Goal: Book appointment/travel/reservation

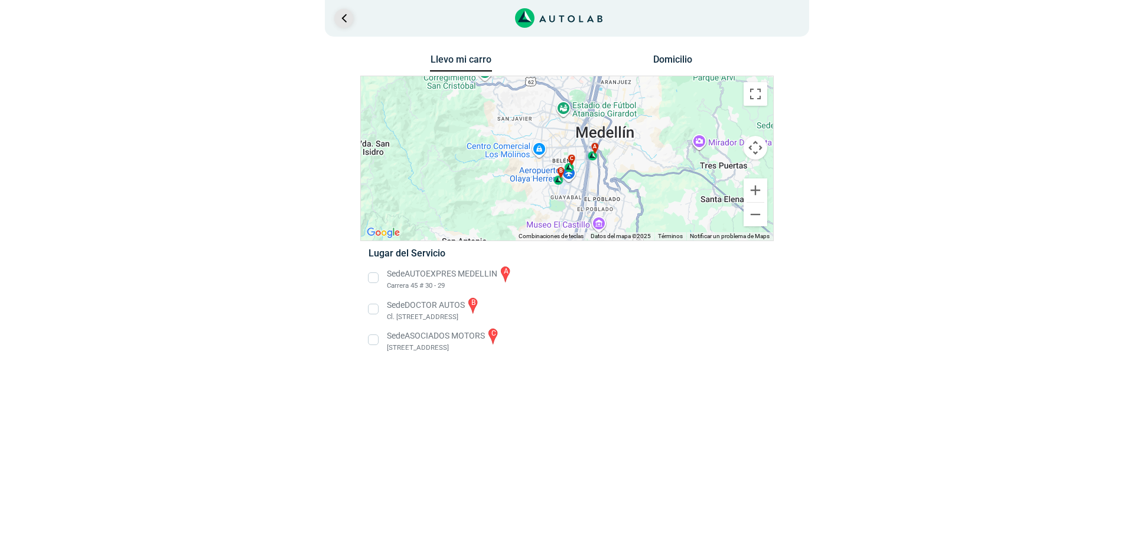
click at [344, 14] on link "Ir al paso anterior" at bounding box center [343, 18] width 19 height 19
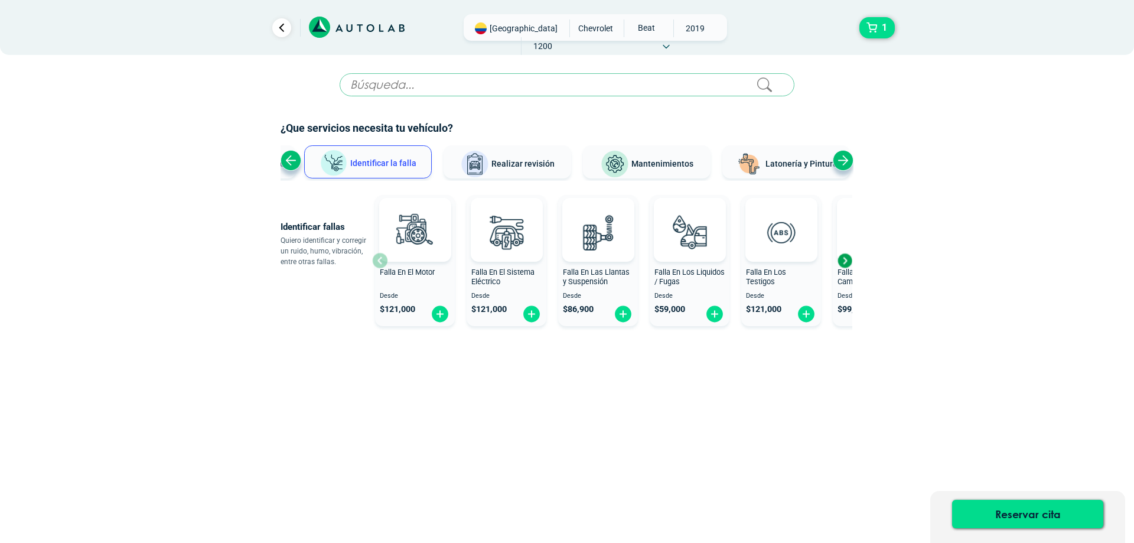
click at [380, 87] on input "text" at bounding box center [567, 84] width 455 height 23
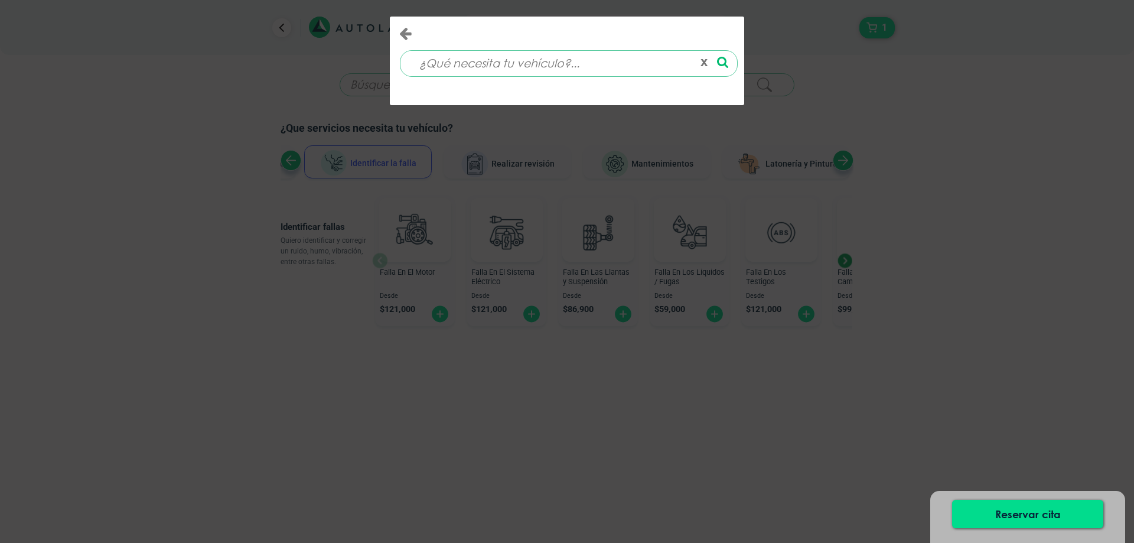
click at [876, 26] on div "x" at bounding box center [567, 271] width 1134 height 543
click at [701, 60] on button "x" at bounding box center [704, 63] width 17 height 20
click at [719, 60] on icon at bounding box center [722, 62] width 11 height 12
click at [1022, 498] on div "Reservar cita" at bounding box center [1027, 517] width 195 height 52
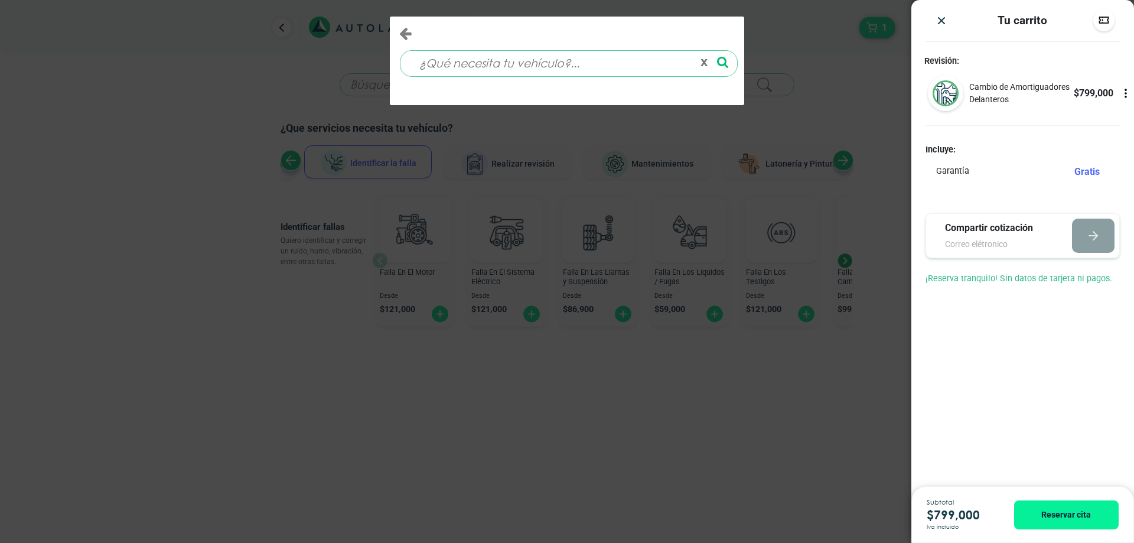
click at [941, 18] on img "Close" at bounding box center [941, 21] width 12 height 12
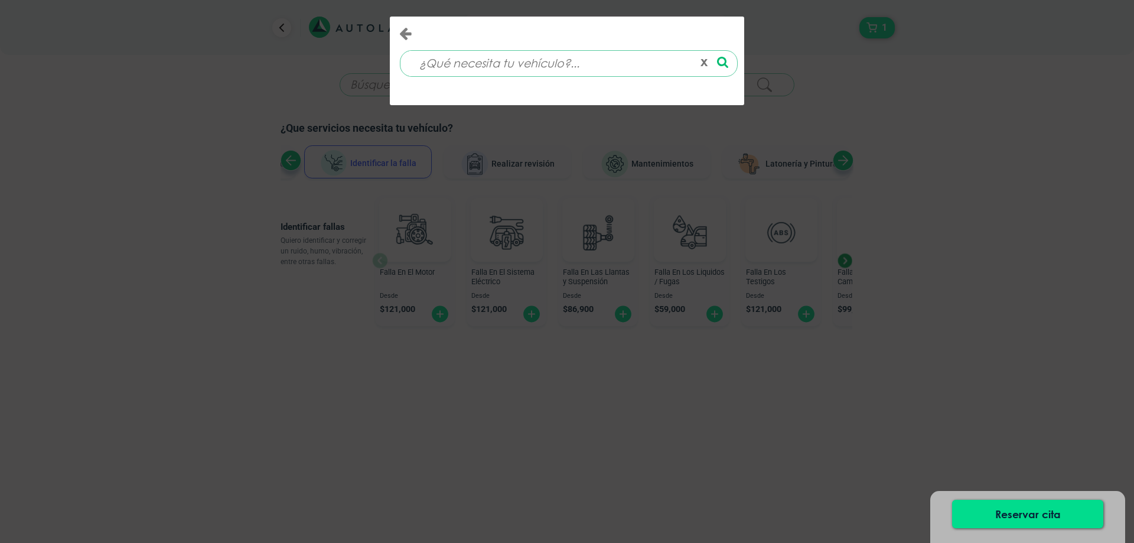
click at [702, 61] on button "x" at bounding box center [704, 63] width 17 height 20
